Goal: Task Accomplishment & Management: Manage account settings

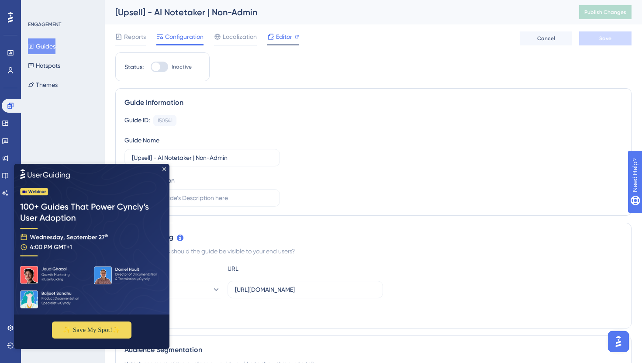
click at [286, 35] on span "Editor" at bounding box center [284, 36] width 16 height 10
click at [163, 170] on img at bounding box center [91, 238] width 155 height 151
click at [165, 166] on img at bounding box center [91, 238] width 155 height 151
click at [165, 169] on icon "Close Preview" at bounding box center [163, 168] width 3 height 3
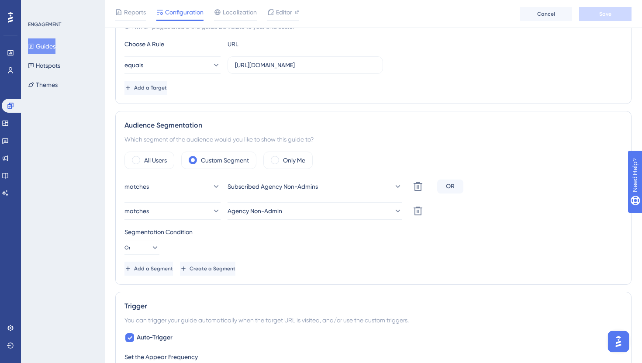
scroll to position [178, 0]
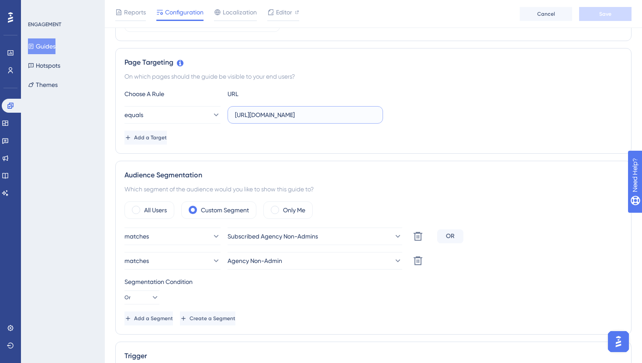
click at [298, 111] on input "https://app.manatal-staging.com/dashboard" at bounding box center [305, 115] width 141 height 10
click at [167, 139] on span "Add a Target" at bounding box center [150, 137] width 33 height 7
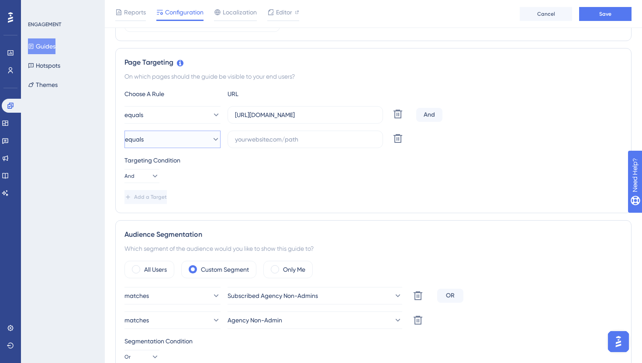
click at [180, 139] on button "equals" at bounding box center [172, 139] width 96 height 17
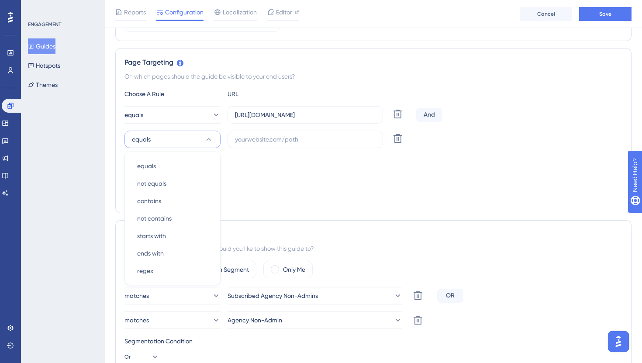
scroll to position [215, 0]
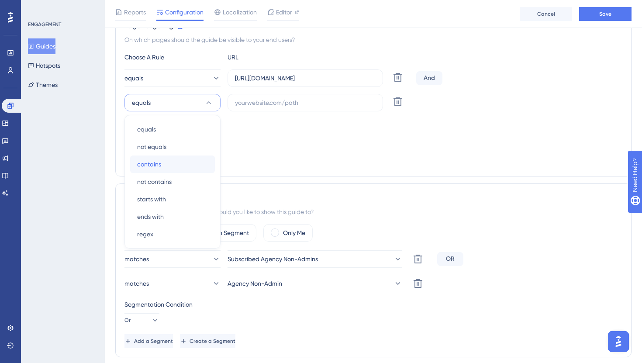
click at [176, 162] on div "contains contains" at bounding box center [172, 163] width 71 height 17
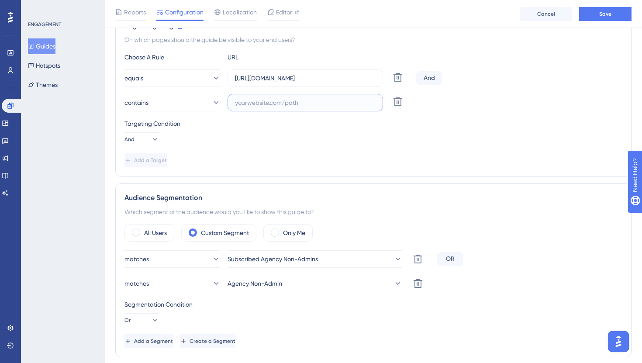
click at [269, 98] on input "text" at bounding box center [305, 103] width 141 height 10
paste input "https://app-pr-7708.preview.manatal-staging.com/administration/features/ai-note…"
click at [272, 103] on input "https://app-pr-7708.preview.manatal-staging.com/administration/features/ai-note…" at bounding box center [305, 103] width 141 height 10
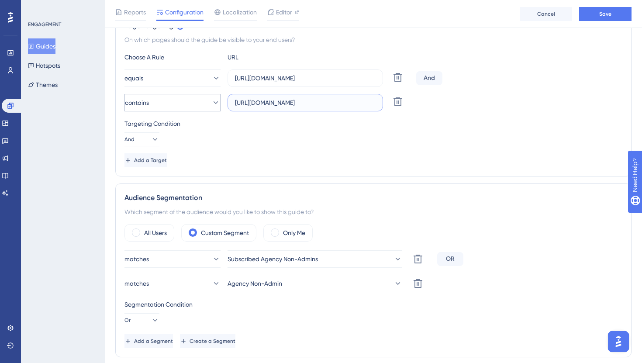
drag, startPoint x: 272, startPoint y: 103, endPoint x: 196, endPoint y: 106, distance: 75.6
click at [196, 106] on div "contains https://app-pr-7708.preview.manatal-staging.com/administration/feature…" at bounding box center [268, 102] width 288 height 17
click at [313, 101] on input "https://app-pr-7708.preview.manatal-staging.com/administration/features/ai-note…" at bounding box center [305, 103] width 141 height 10
drag, startPoint x: 313, startPoint y: 101, endPoint x: 360, endPoint y: 103, distance: 46.3
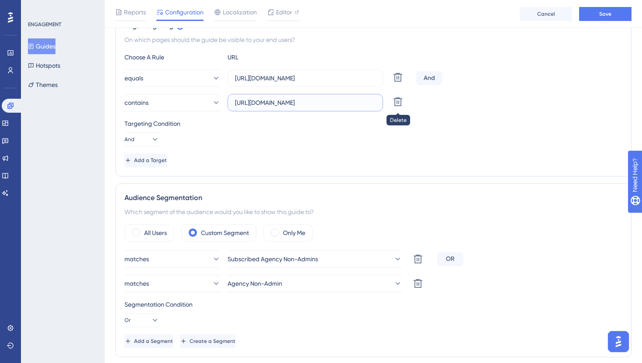
click at [360, 103] on input "https://app-pr-7708.preview.manatal-staging.com/administration/features/ai-note…" at bounding box center [305, 103] width 141 height 10
click at [363, 100] on input "https://app-pr-7708.preview.manatal-staging.com/administration/features/ai-note…" at bounding box center [305, 103] width 141 height 10
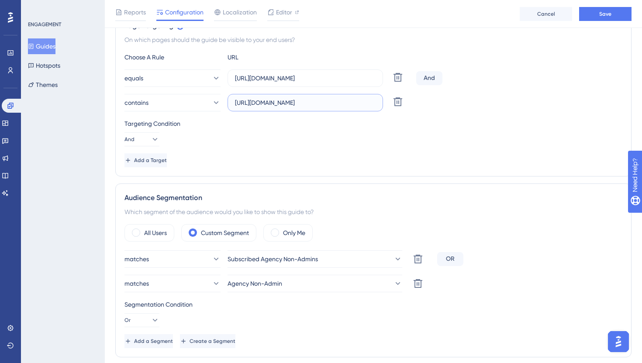
scroll to position [0, 0]
drag, startPoint x: 363, startPoint y: 100, endPoint x: 337, endPoint y: 100, distance: 26.2
click at [337, 100] on input "https://app-pr-7708.preview.manatal-staging.com/administration/features/ai-note…" at bounding box center [305, 103] width 141 height 10
type input "https://app-pr-7708.preview.manatal-staging.com/administration/features/ai-note…"
click at [309, 76] on input "https://app.manatal-staging.com/dashboard" at bounding box center [305, 78] width 141 height 10
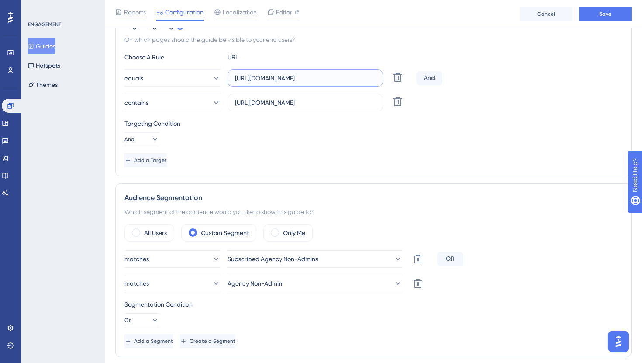
click at [309, 76] on input "https://app.manatal-staging.com/dashboard" at bounding box center [305, 78] width 141 height 10
click at [348, 77] on input "https://app.manatal-staging.com/dashboard" at bounding box center [305, 78] width 141 height 10
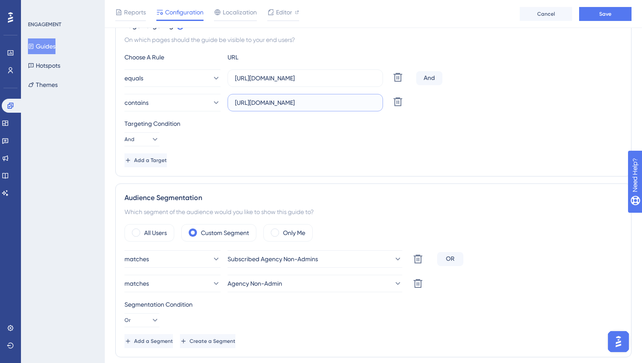
click at [304, 101] on input "https://app-pr-7708.preview.manatal-staging.com/administration/features/ai-note…" at bounding box center [305, 103] width 141 height 10
drag, startPoint x: 304, startPoint y: 101, endPoint x: 386, endPoint y: 102, distance: 82.1
click at [386, 102] on div "contains https://app-pr-7708.preview.manatal-staging.com/administration/feature…" at bounding box center [268, 102] width 288 height 17
click at [344, 79] on input "https://app.manatal-staging.com/dashboard" at bounding box center [305, 78] width 141 height 10
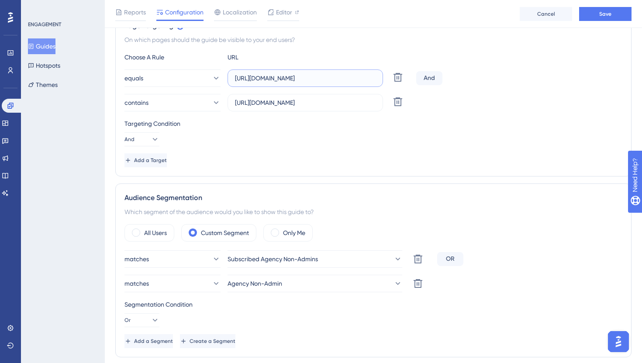
scroll to position [0, 0]
click at [344, 79] on input "https://app.manatal-staging.com/dashboard" at bounding box center [305, 78] width 141 height 10
paste input "administration/features/ai-notetaker"
click at [186, 78] on button "equals" at bounding box center [172, 77] width 96 height 17
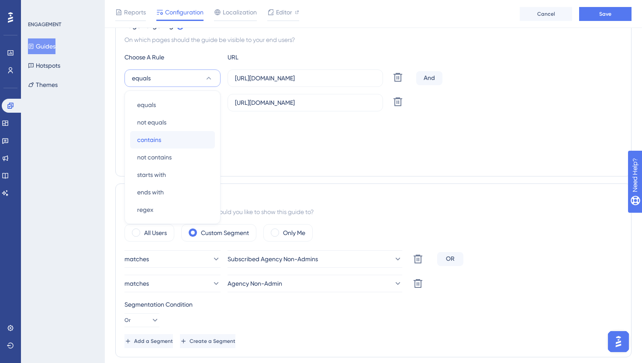
click at [180, 143] on div "contains contains" at bounding box center [172, 139] width 71 height 17
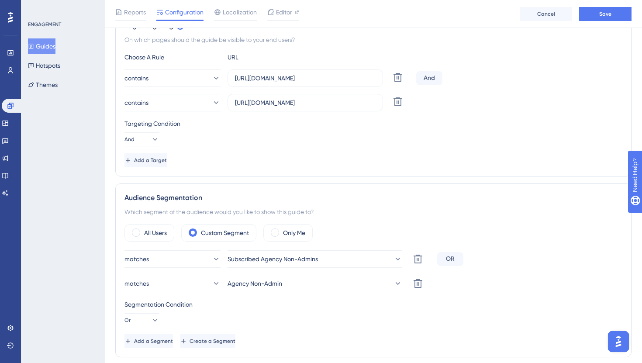
click at [431, 76] on div "And" at bounding box center [429, 78] width 26 height 14
click at [424, 77] on div "And" at bounding box center [429, 78] width 26 height 14
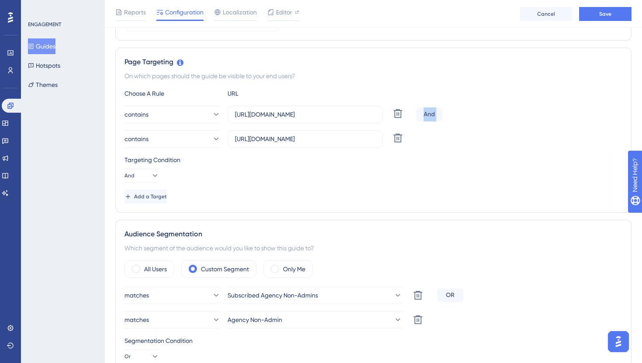
scroll to position [178, 0]
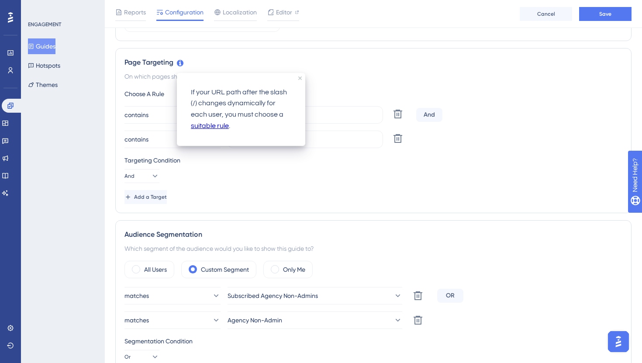
click at [210, 95] on p "If your URL path after the slash (/) changes dynamically for each user, you mus…" at bounding box center [241, 109] width 100 height 45
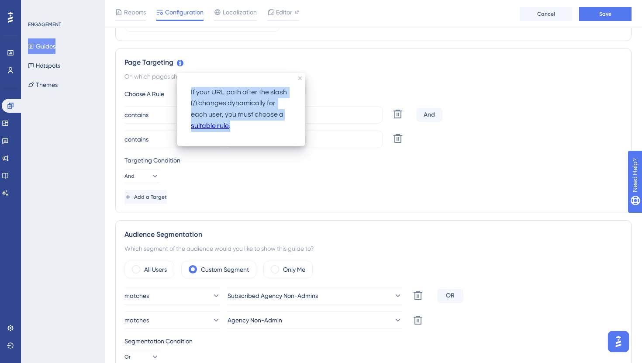
click at [199, 93] on p "If your URL path after the slash (/) changes dynamically for each user, you mus…" at bounding box center [241, 109] width 100 height 45
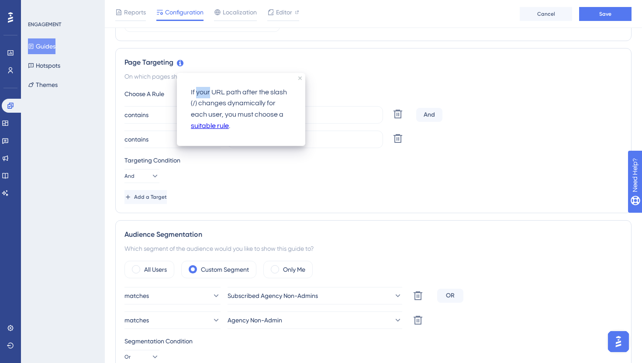
click at [199, 93] on p "If your URL path after the slash (/) changes dynamically for each user, you mus…" at bounding box center [241, 109] width 100 height 45
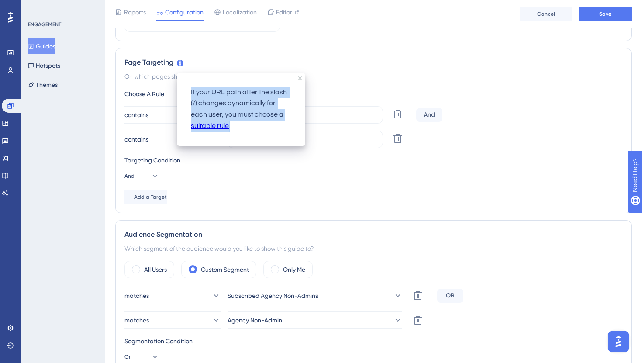
click at [199, 93] on p "If your URL path after the slash (/) changes dynamically for each user, you mus…" at bounding box center [241, 109] width 100 height 45
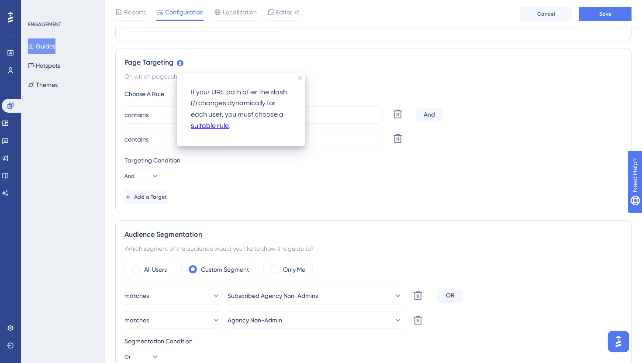
click at [169, 79] on div "On which pages should the guide be visible to your end users?" at bounding box center [373, 76] width 498 height 10
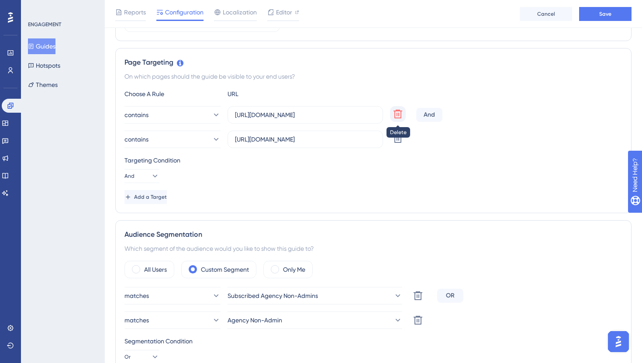
click at [395, 112] on icon at bounding box center [397, 114] width 9 height 9
type input "https://app-pr-7708.preview.manatal-staging.com/administration/features/ai-note…"
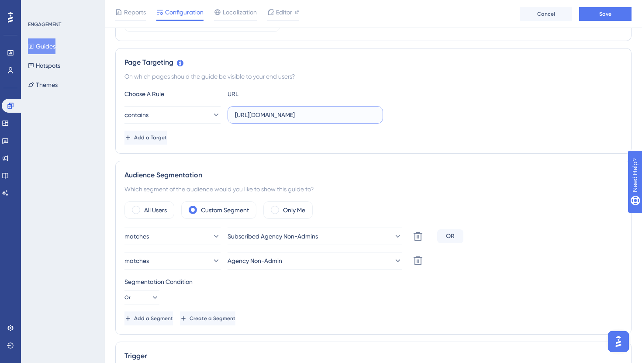
click at [285, 119] on input "https://app-pr-7708.preview.manatal-staging.com/administration/features/ai-note…" at bounding box center [305, 115] width 141 height 10
click at [314, 110] on input "https://app-pr-7708.preview.manatal-staging.com/administration/features/ai-note…" at bounding box center [305, 115] width 141 height 10
drag, startPoint x: 314, startPoint y: 110, endPoint x: 395, endPoint y: 119, distance: 81.2
click at [395, 119] on div "contains https://app-pr-7708.preview.manatal-staging.com/administration/feature…" at bounding box center [373, 114] width 498 height 17
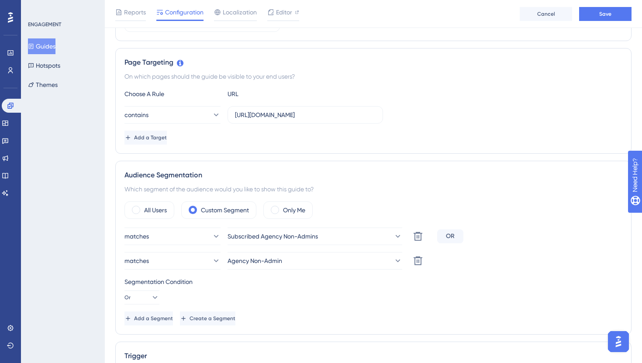
click at [337, 141] on div "Add a Target" at bounding box center [373, 138] width 498 height 14
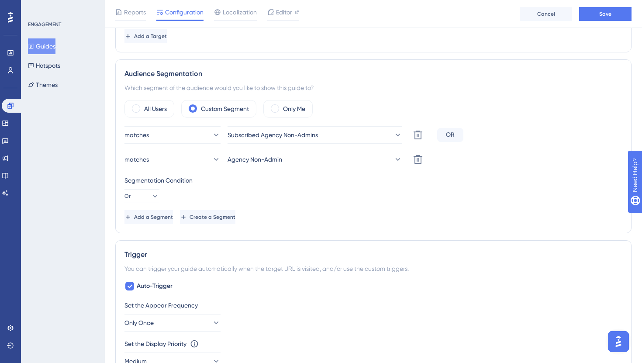
scroll to position [280, 0]
click at [162, 103] on label "All Users" at bounding box center [155, 108] width 23 height 10
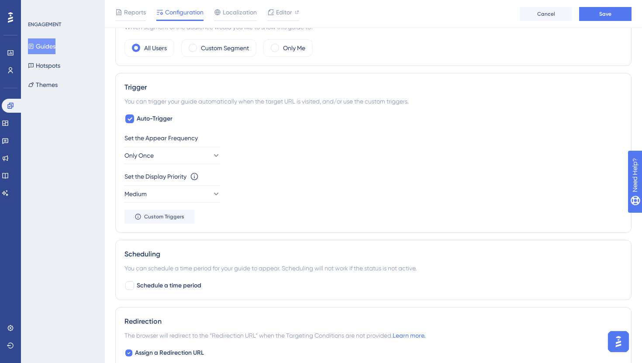
scroll to position [360, 0]
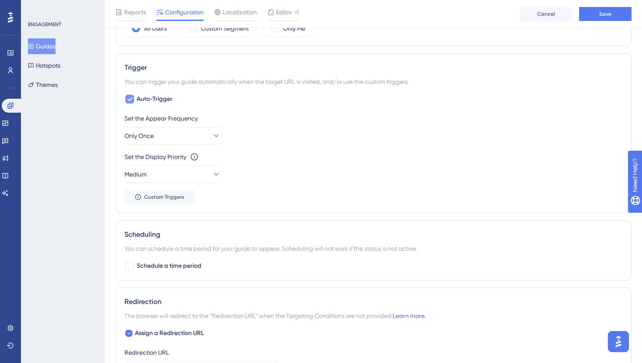
click at [152, 100] on span "Auto-Trigger" at bounding box center [155, 99] width 36 height 10
checkbox input "false"
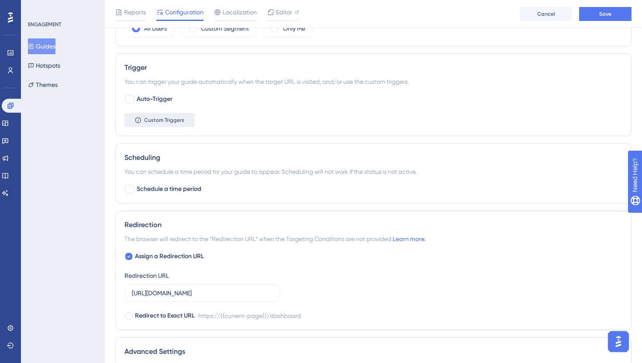
click at [159, 122] on span "Custom Triggers" at bounding box center [164, 120] width 40 height 7
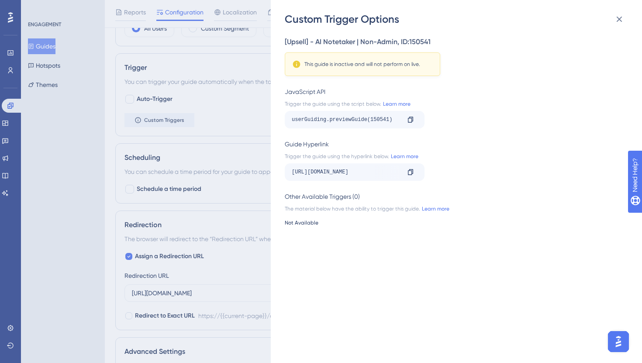
click at [331, 64] on div "This guide is inactive and will not perform on live." at bounding box center [362, 64] width 116 height 7
click at [341, 170] on div "https://app.manatal-staging.com/dashboard?__ug__=150541" at bounding box center [346, 172] width 108 height 14
click at [413, 174] on icon at bounding box center [410, 172] width 7 height 7
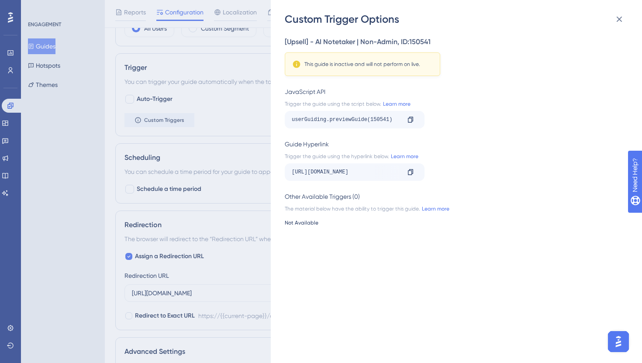
click at [247, 171] on div "Custom Trigger Options [Upsell] - AI Notetaker | Non-Admin , ID: 150541 This gu…" at bounding box center [321, 181] width 642 height 363
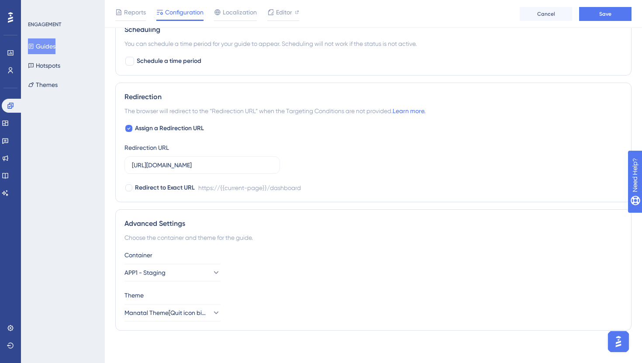
scroll to position [490, 0]
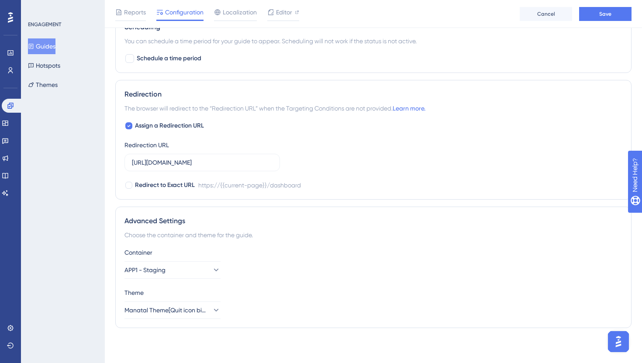
click at [223, 92] on div "Redirection" at bounding box center [373, 94] width 498 height 10
drag, startPoint x: 223, startPoint y: 92, endPoint x: 229, endPoint y: 100, distance: 10.3
click at [229, 100] on div "Redirection The browser will redirect to the “Redirection URL” when the Targeti…" at bounding box center [373, 140] width 516 height 120
click at [228, 106] on span "The browser will redirect to the “Redirection URL” when the Targeting Condition…" at bounding box center [274, 108] width 301 height 10
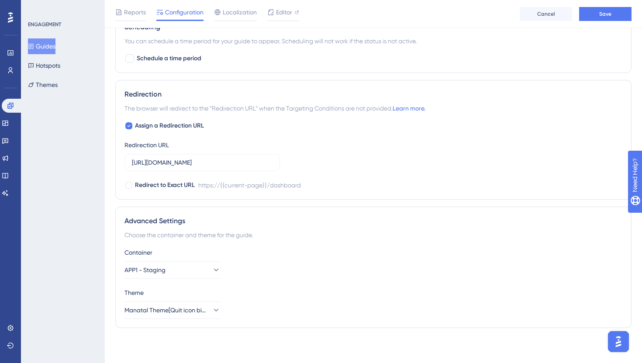
click at [228, 106] on span "The browser will redirect to the “Redirection URL” when the Targeting Condition…" at bounding box center [274, 108] width 301 height 10
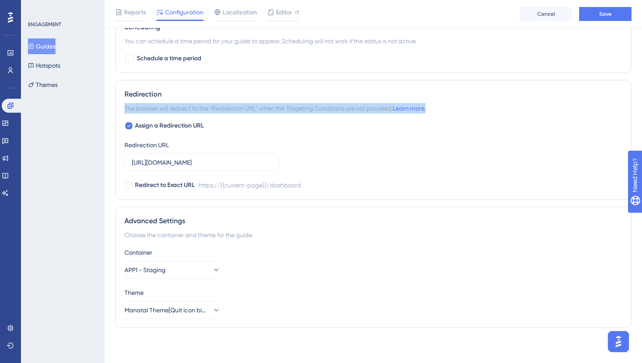
click at [206, 94] on div "Redirection" at bounding box center [373, 94] width 498 height 10
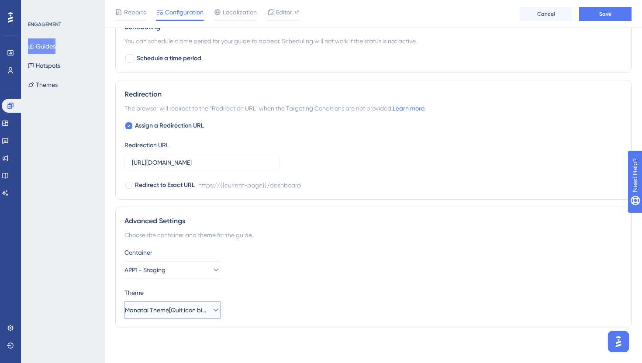
click at [173, 310] on span "Manatal Theme[Quit icon bigger]" at bounding box center [166, 310] width 83 height 10
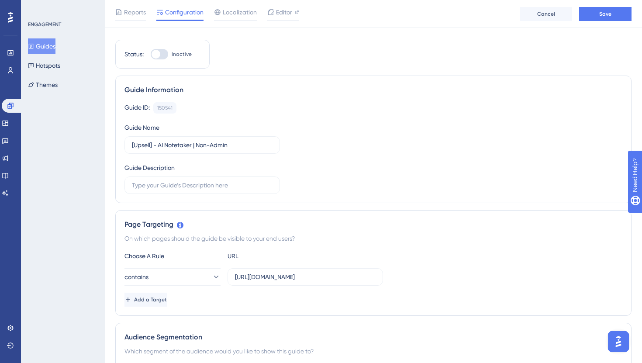
scroll to position [0, 0]
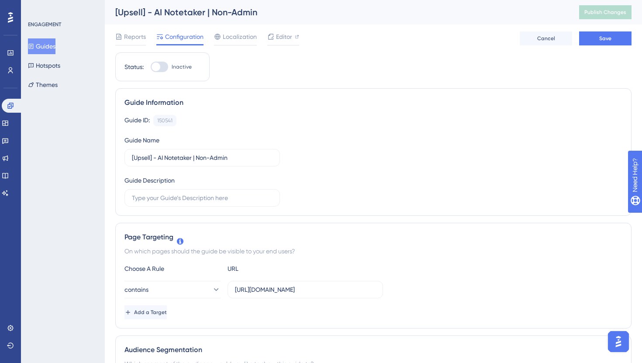
click at [160, 67] on div at bounding box center [156, 66] width 9 height 9
click at [151, 67] on input "Inactive" at bounding box center [150, 67] width 0 height 0
checkbox input "true"
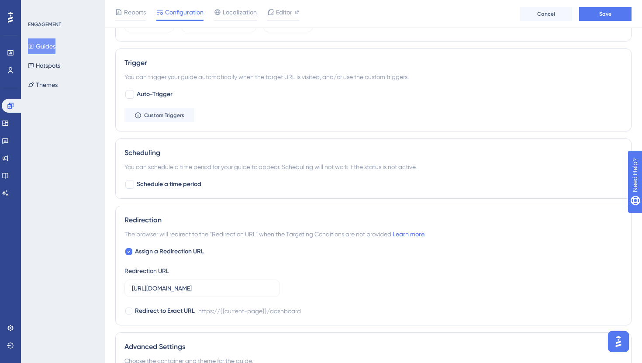
scroll to position [394, 0]
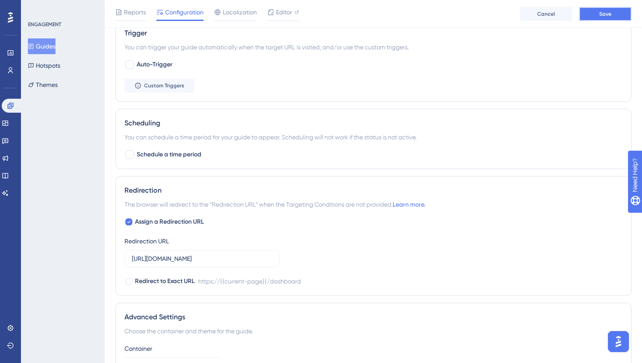
click at [616, 18] on button "Save" at bounding box center [605, 14] width 52 height 14
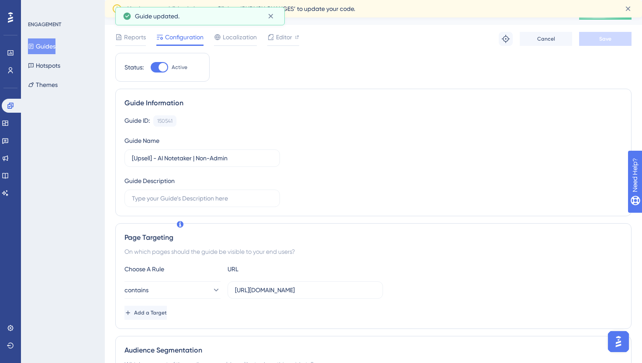
scroll to position [0, 0]
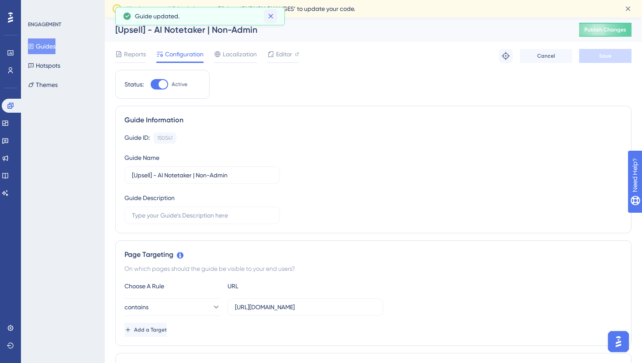
click at [270, 16] on icon at bounding box center [270, 16] width 5 height 5
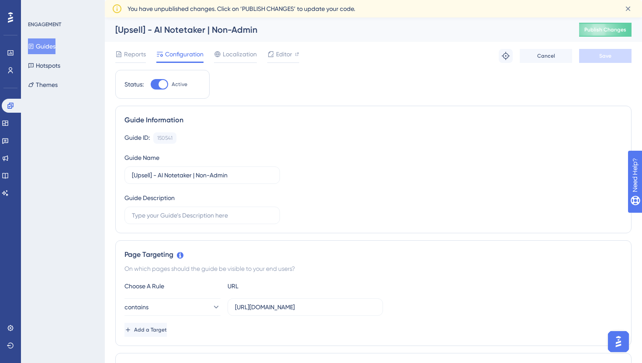
click at [227, 8] on span "You have unpublished changes. Click on ‘PUBLISH CHANGES’ to update your code." at bounding box center [240, 8] width 227 height 10
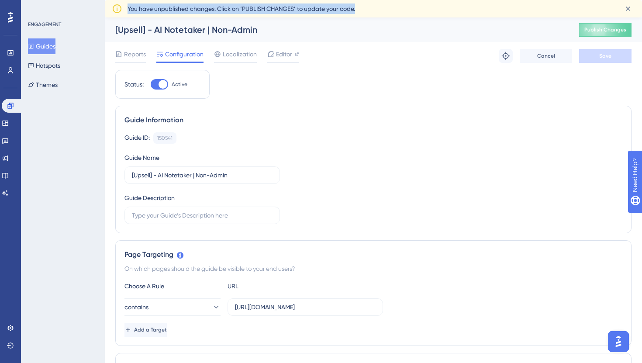
click at [227, 8] on span "You have unpublished changes. Click on ‘PUBLISH CHANGES’ to update your code." at bounding box center [240, 8] width 227 height 10
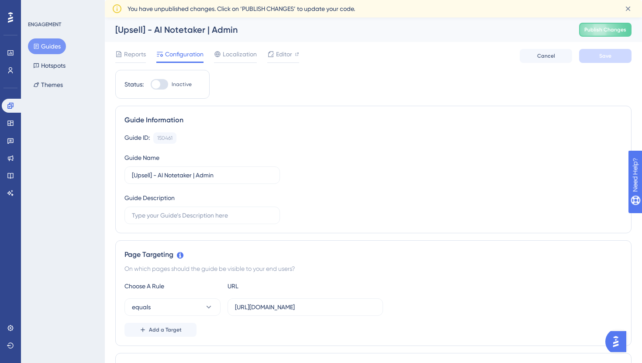
click at [165, 83] on div at bounding box center [159, 84] width 17 height 10
click at [151, 84] on input "Inactive" at bounding box center [150, 84] width 0 height 0
checkbox input "true"
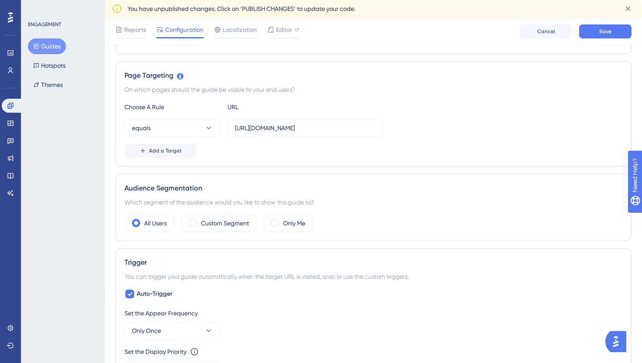
scroll to position [187, 0]
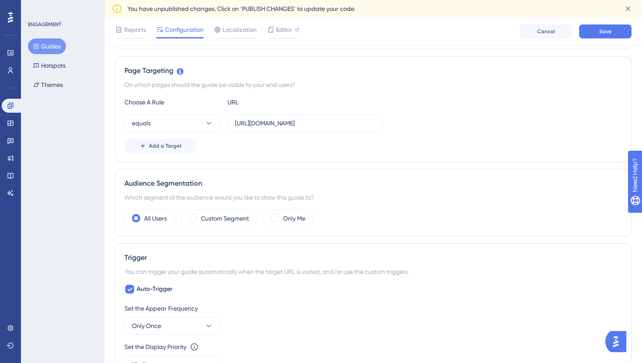
click at [165, 112] on div "Choose A Rule URL equals https://app.manatal-staging.com/dashboard Add a Target" at bounding box center [373, 125] width 498 height 56
click at [165, 115] on button "equals" at bounding box center [172, 122] width 96 height 17
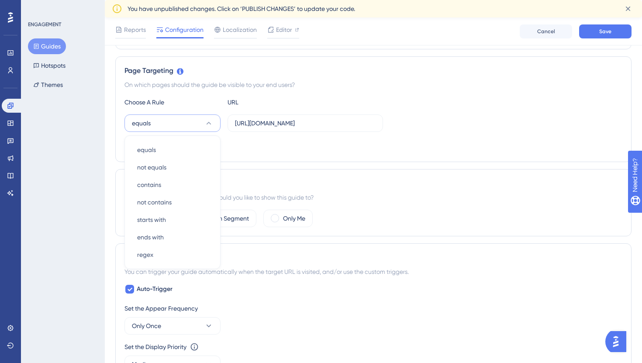
scroll to position [208, 0]
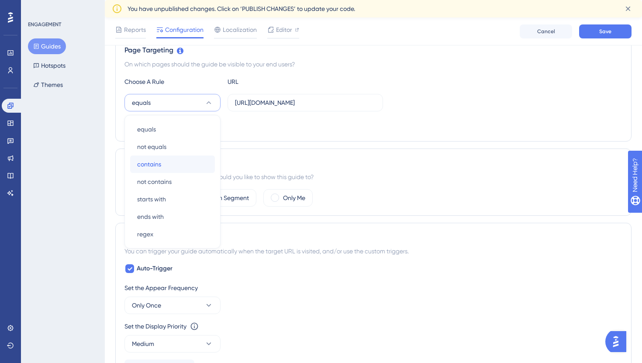
click at [163, 160] on div "contains contains" at bounding box center [172, 163] width 71 height 17
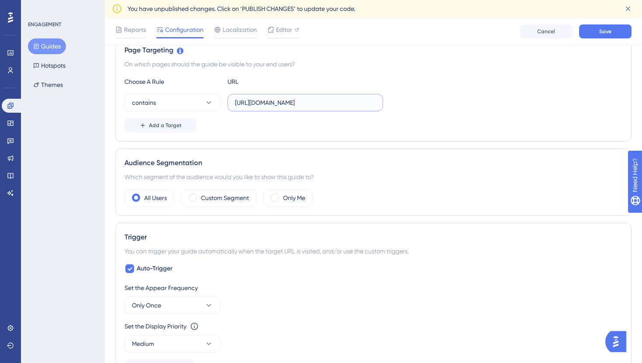
click at [268, 103] on input "https://app.manatal-staging.com/dashboard" at bounding box center [305, 103] width 141 height 10
paste input "-pr-7708.preview.manatal-staging.com/administration/features/ai-notetaker"
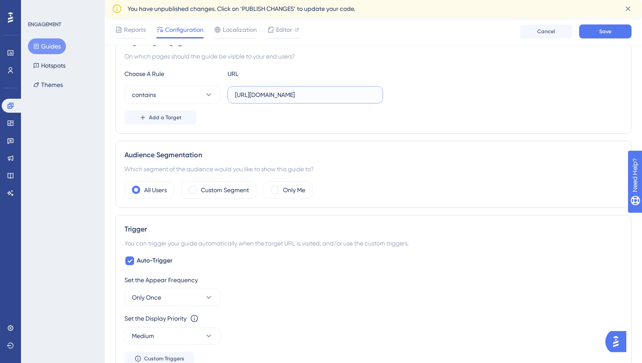
click at [302, 94] on input "https://app-pr-7708.preview.manatal-staging.com/administration/features/ai-note…" at bounding box center [305, 95] width 141 height 10
drag, startPoint x: 302, startPoint y: 94, endPoint x: 202, endPoint y: 101, distance: 100.2
click at [202, 101] on div "contains https://app-pr-7708.preview.manatal-staging.com/administration/feature…" at bounding box center [253, 94] width 258 height 17
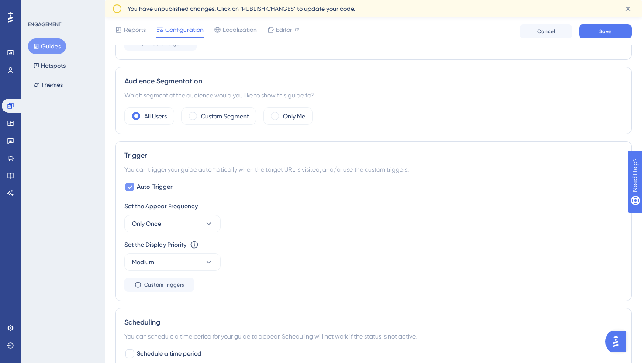
scroll to position [336, 0]
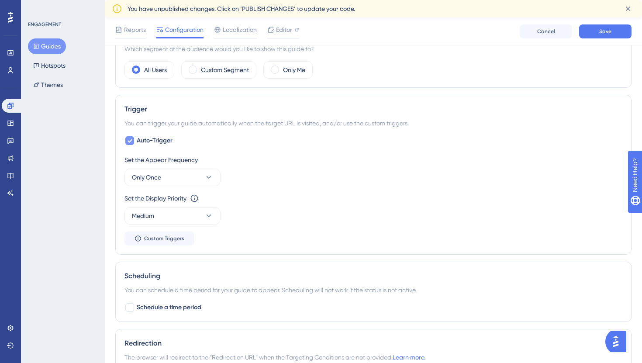
type input "https://app-pr-7708.preview.manatal-staging.com/administration/features/ai-note…"
click at [154, 145] on span "Auto-Trigger" at bounding box center [155, 140] width 36 height 10
checkbox input "false"
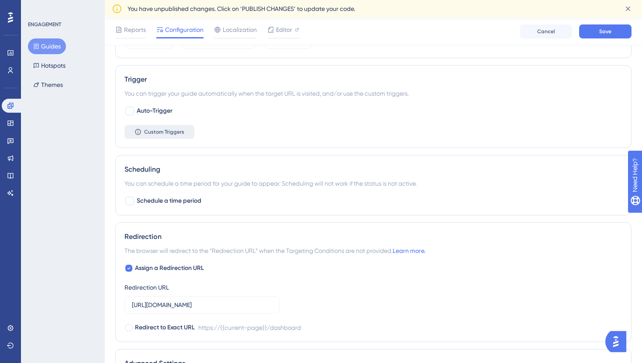
scroll to position [369, 0]
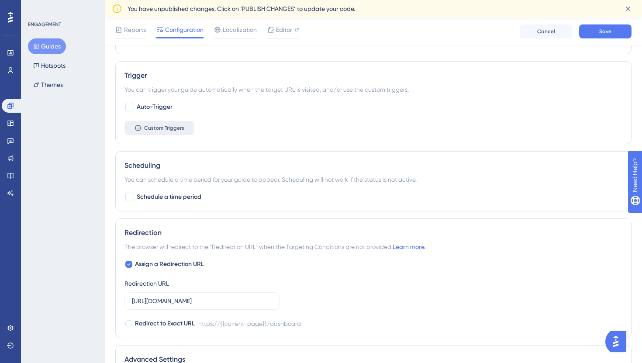
click at [168, 121] on button "Custom Triggers" at bounding box center [159, 128] width 70 height 14
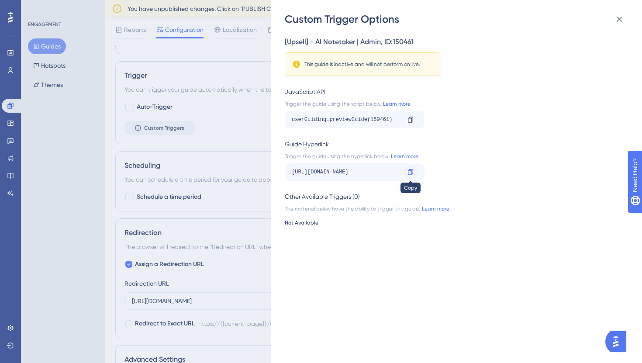
click at [414, 170] on div at bounding box center [410, 172] width 14 height 14
click at [233, 130] on div "Custom Trigger Options [Upsell] - AI Notetaker | Admin , ID: 150461 This guide …" at bounding box center [321, 181] width 642 height 363
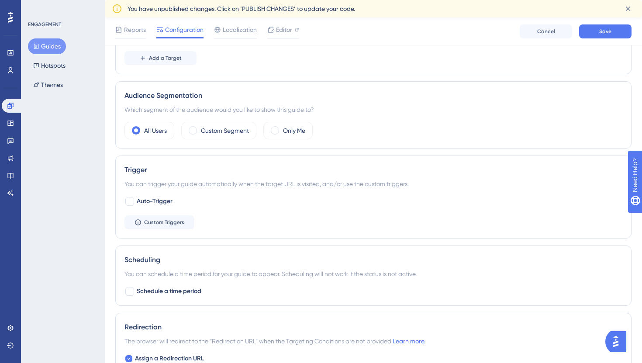
scroll to position [0, 0]
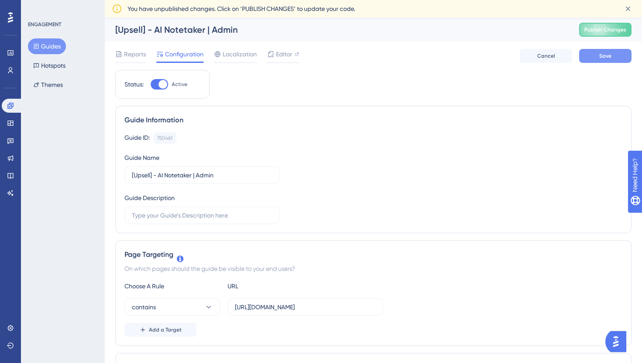
click at [593, 59] on button "Save" at bounding box center [605, 56] width 52 height 14
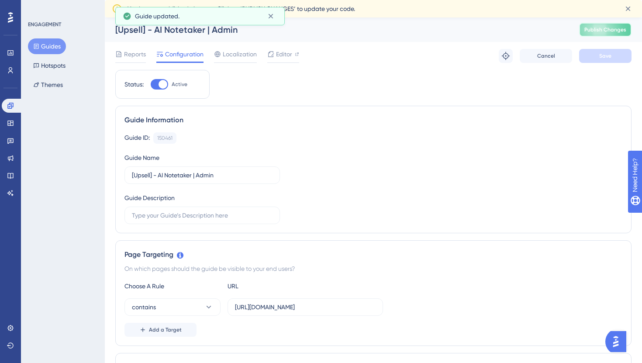
click at [611, 31] on span "Publish Changes" at bounding box center [605, 29] width 42 height 7
